Goal: Check status: Check status

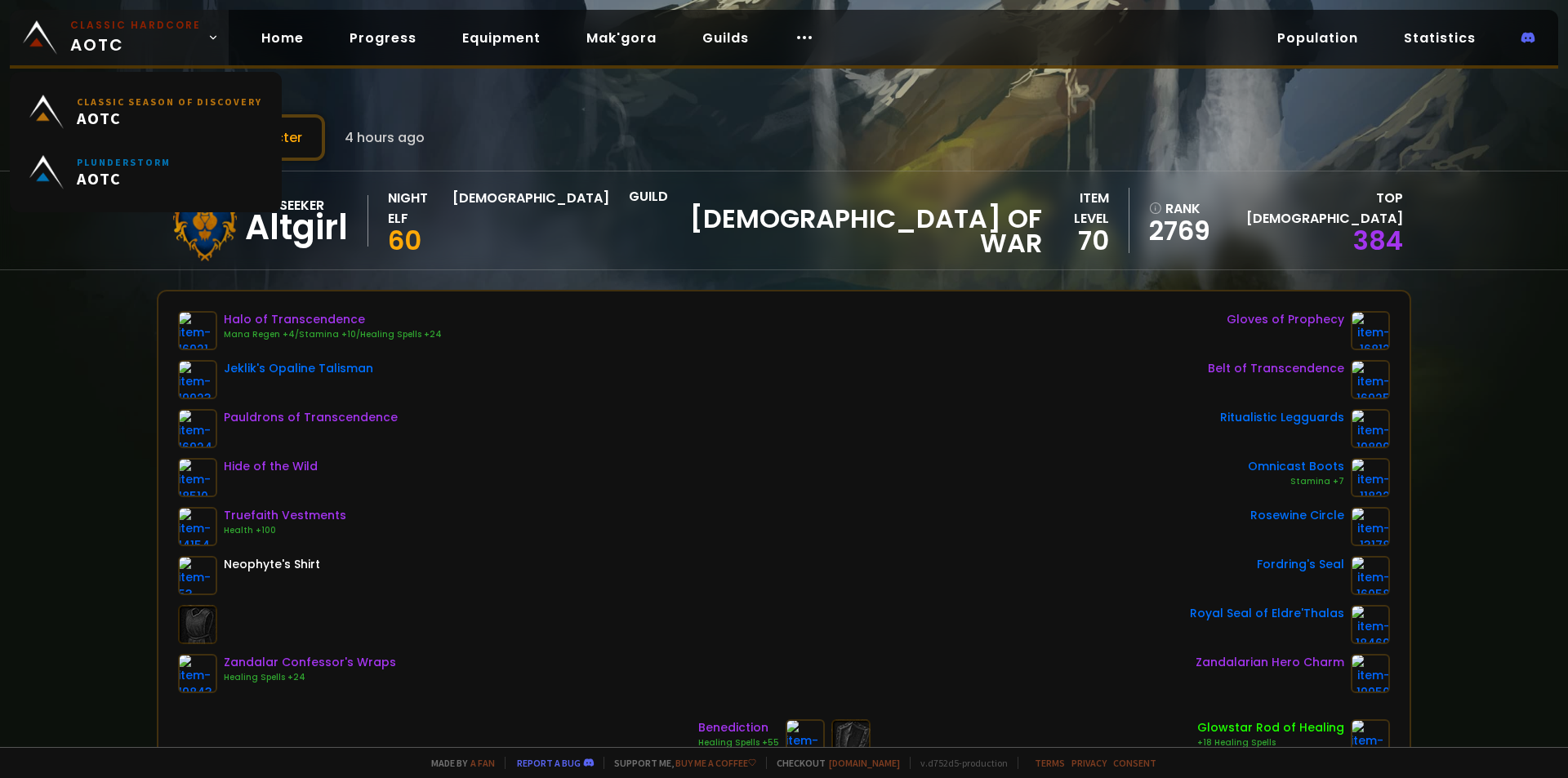
click at [61, 31] on link "Classic Hardcore AOTC" at bounding box center [119, 38] width 219 height 56
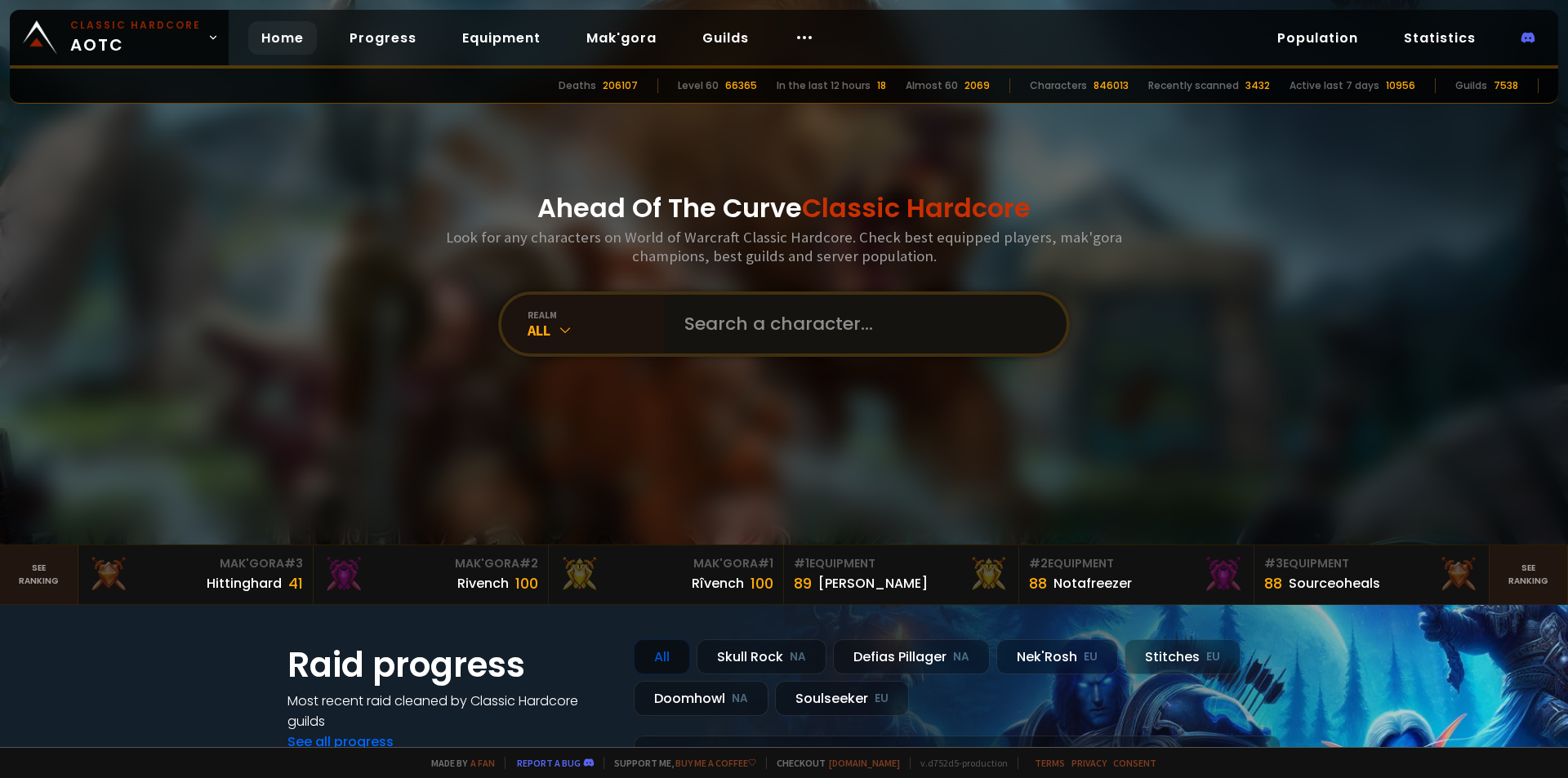
click at [703, 324] on input "text" at bounding box center [861, 324] width 372 height 58
paste input "Tyrannosauru"
type input "Tyrannosauru"
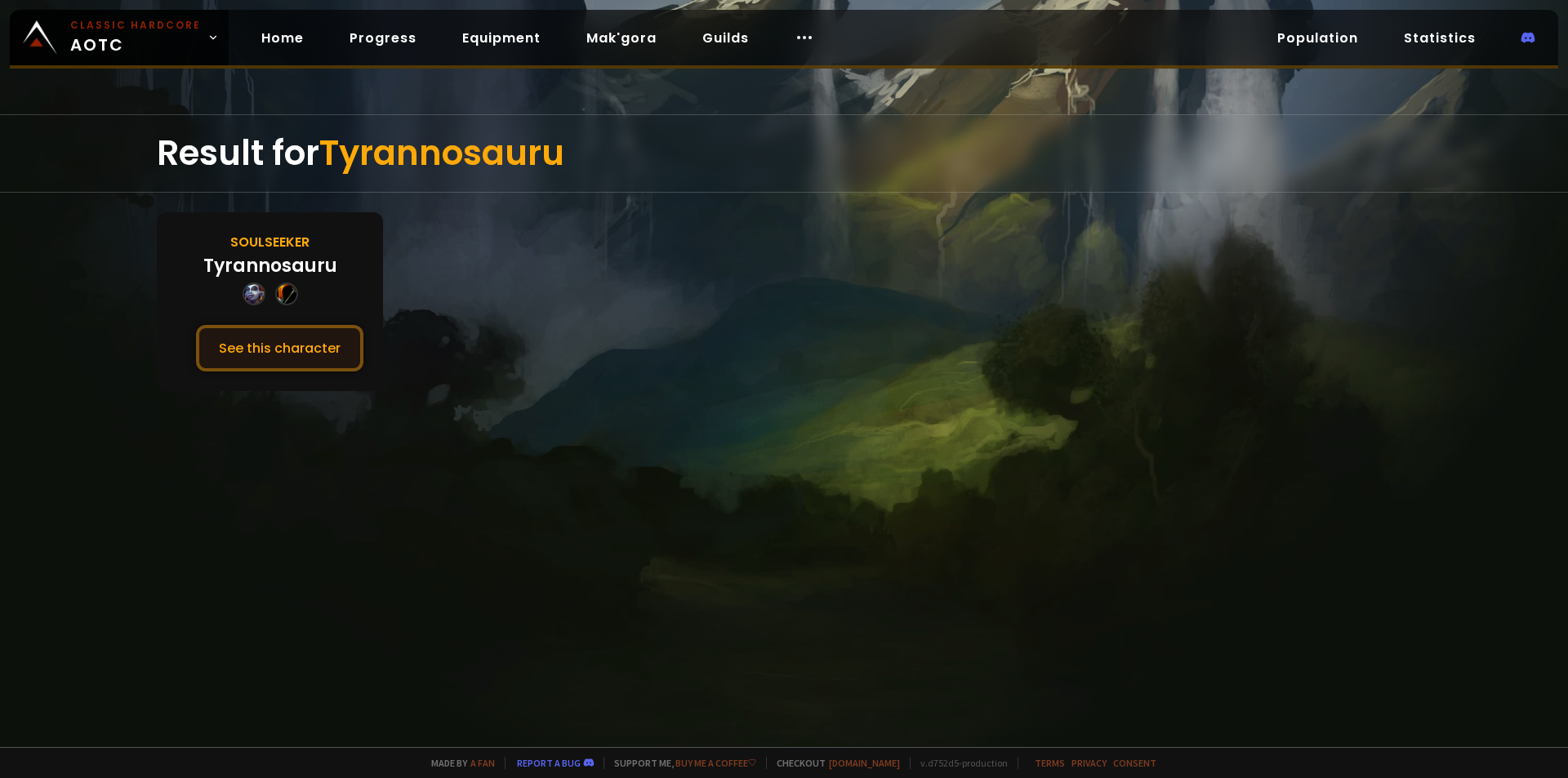
click at [277, 349] on button "See this character" at bounding box center [280, 348] width 167 height 47
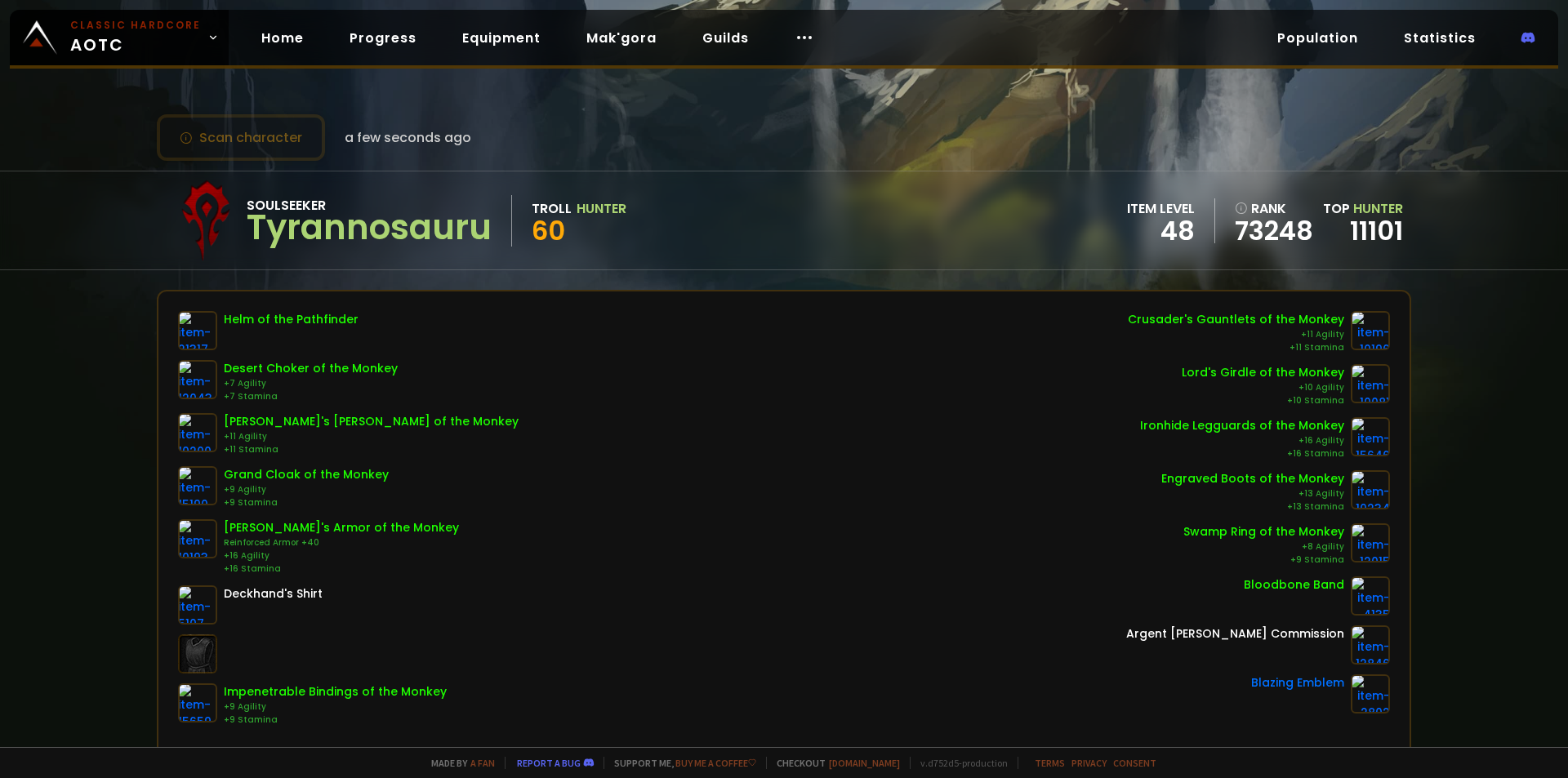
scroll to position [82, 0]
